Goal: Ask a question: Seek information or help from site administrators or community

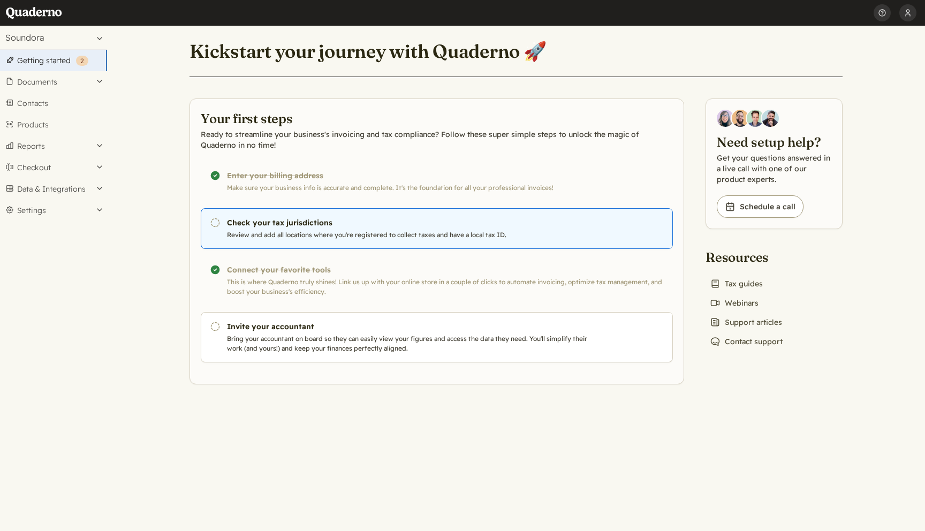
click at [268, 225] on h3 "Check your tax jurisdictions" at bounding box center [409, 222] width 365 height 11
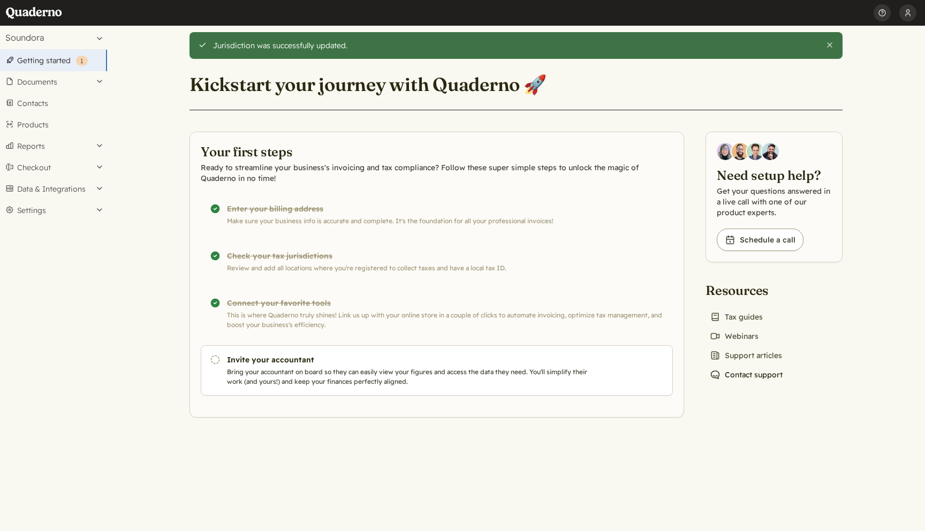
click at [765, 375] on link "Chat icon Contact support" at bounding box center [746, 374] width 81 height 15
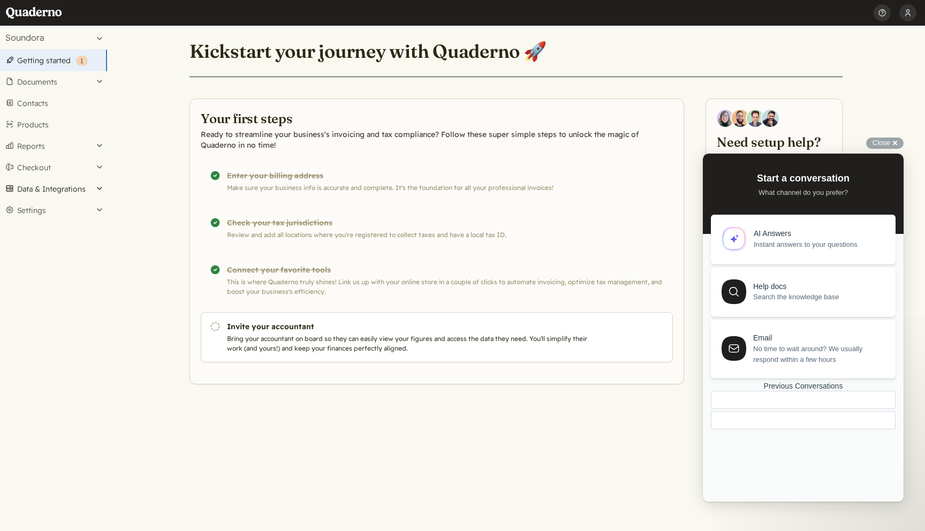
click at [53, 190] on button "Data & Integrations" at bounding box center [53, 188] width 107 height 21
click at [46, 207] on link "Integrations" at bounding box center [53, 207] width 107 height 15
